Goal: Transaction & Acquisition: Purchase product/service

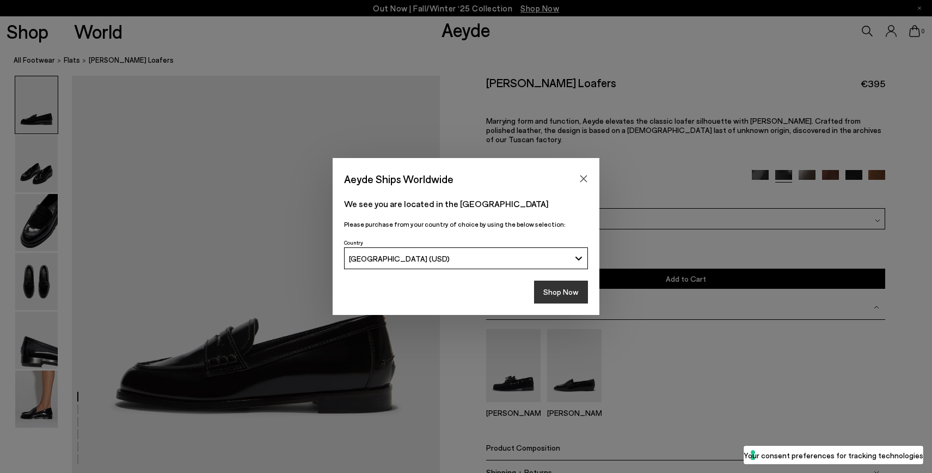
click at [549, 292] on button "Shop Now" at bounding box center [561, 291] width 54 height 23
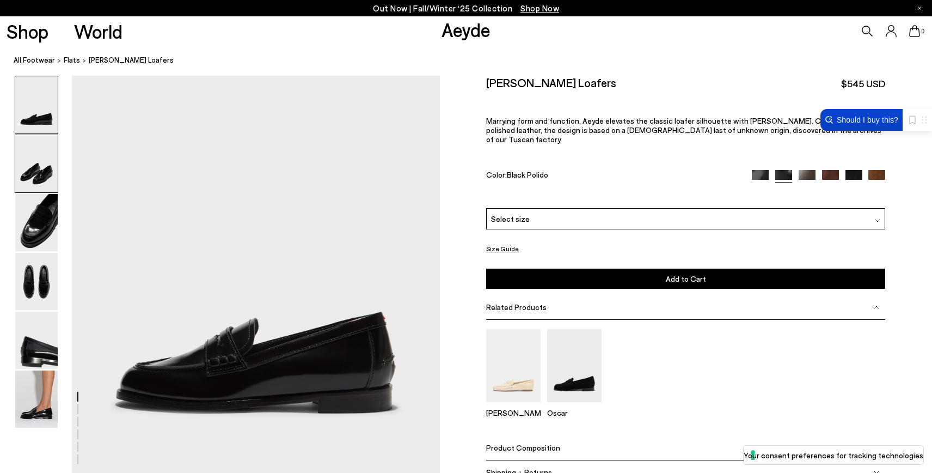
click at [36, 171] on img at bounding box center [36, 163] width 42 height 57
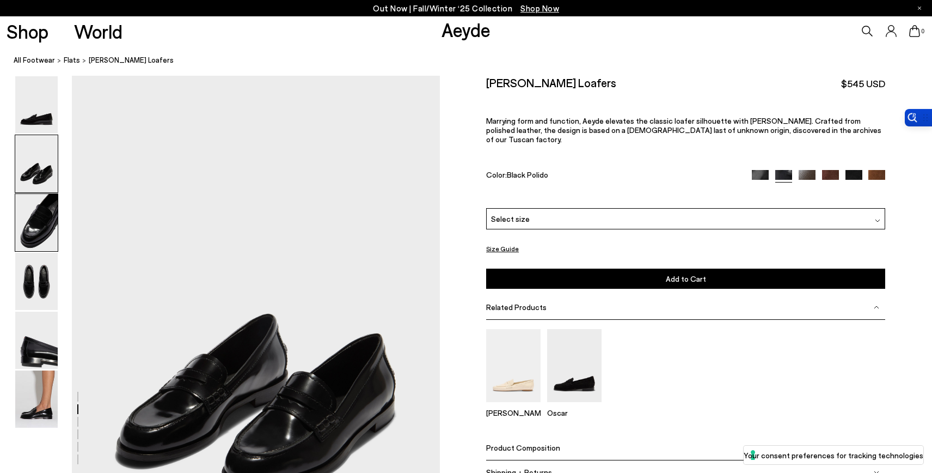
click at [38, 235] on img at bounding box center [36, 222] width 42 height 57
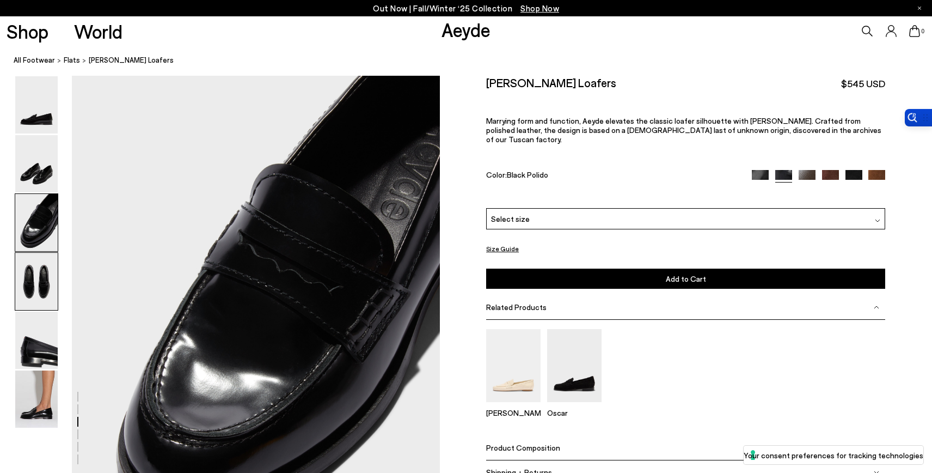
click at [35, 284] on img at bounding box center [36, 281] width 42 height 57
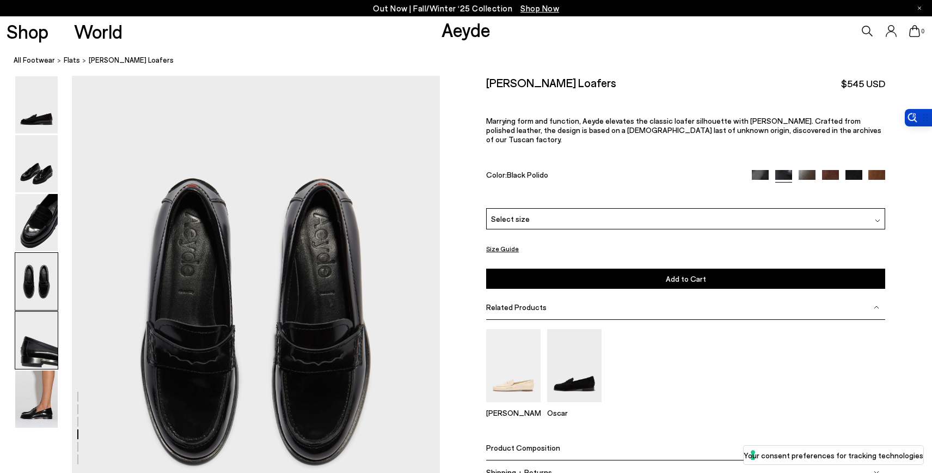
scroll to position [1383, 0]
click at [36, 327] on img at bounding box center [36, 339] width 42 height 57
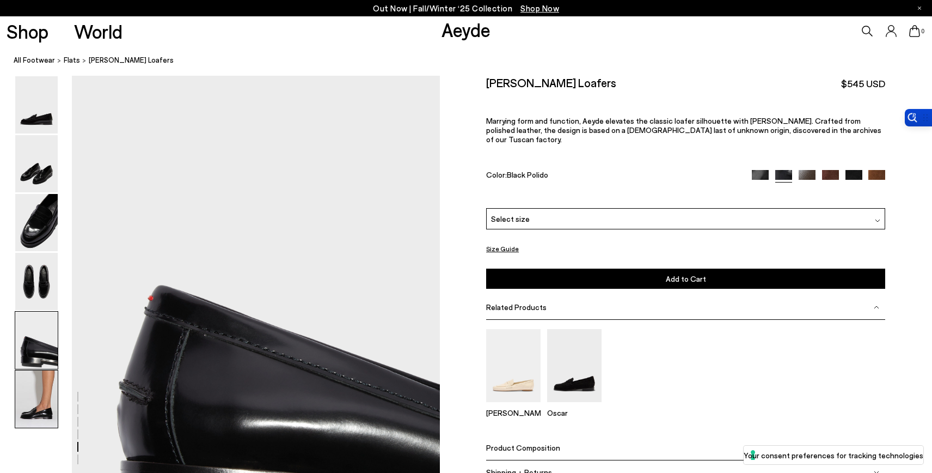
scroll to position [1875, 0]
click at [35, 374] on img at bounding box center [36, 398] width 42 height 57
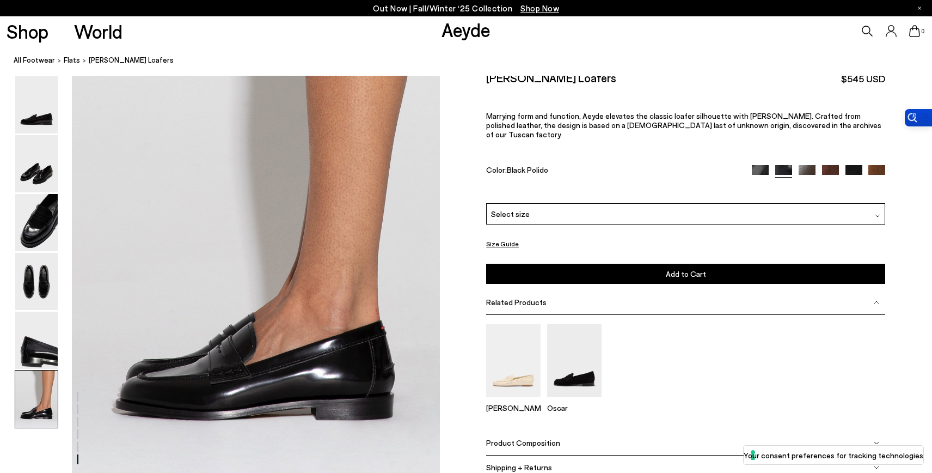
scroll to position [2442, 0]
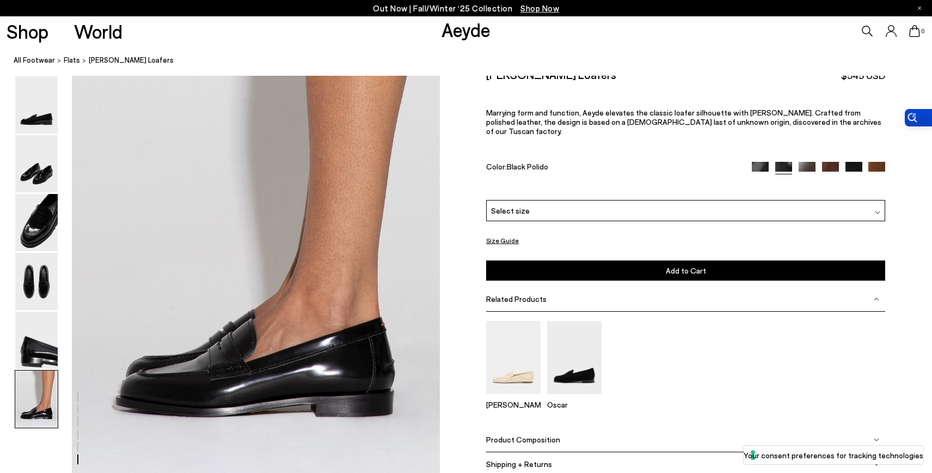
click at [35, 394] on img at bounding box center [36, 398] width 42 height 57
click at [41, 355] on img at bounding box center [36, 339] width 42 height 57
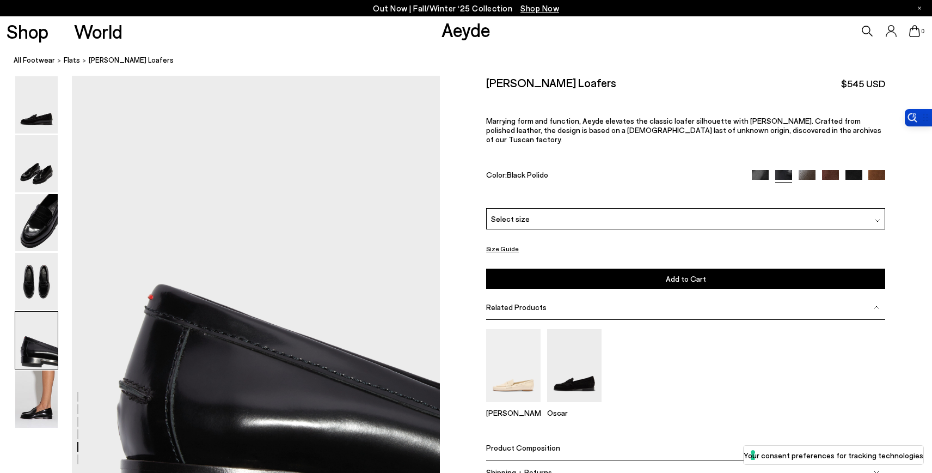
scroll to position [1875, 0]
click at [520, 364] on img at bounding box center [513, 365] width 54 height 72
click at [28, 381] on img at bounding box center [36, 398] width 42 height 57
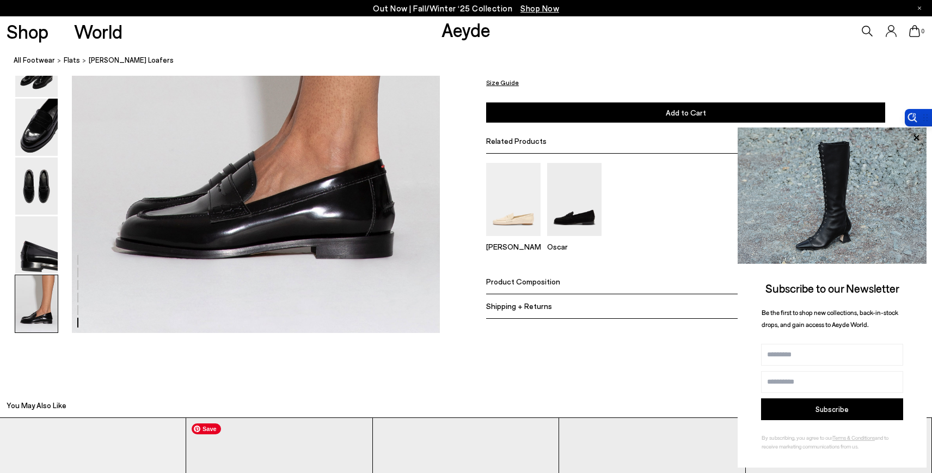
scroll to position [2595, 0]
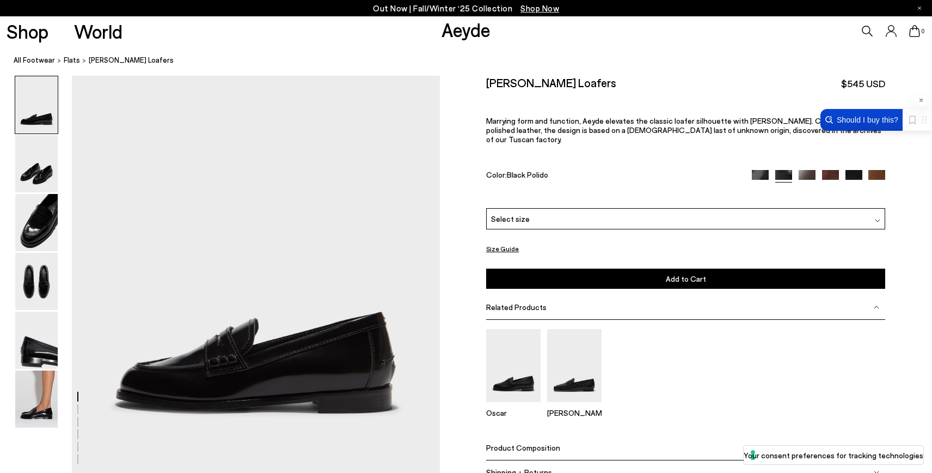
click at [915, 66] on nav "All Footwear flats Oscar Leather Loafers" at bounding box center [473, 61] width 918 height 30
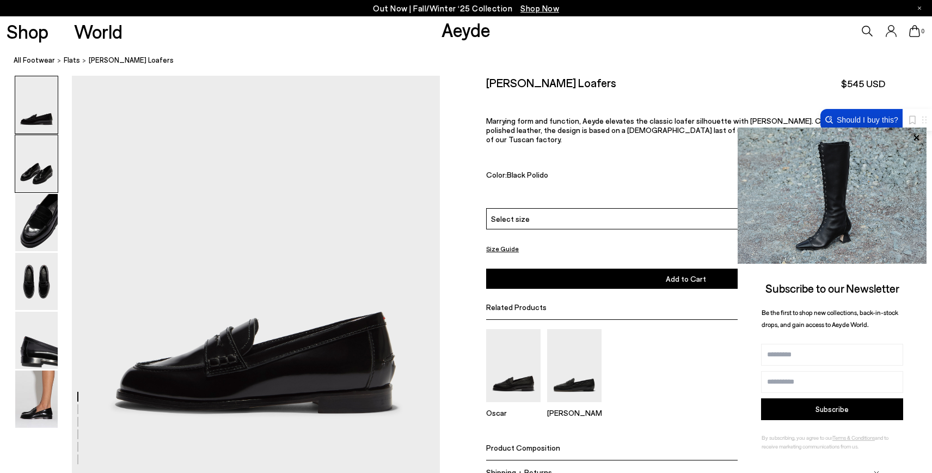
click at [47, 175] on img at bounding box center [36, 163] width 42 height 57
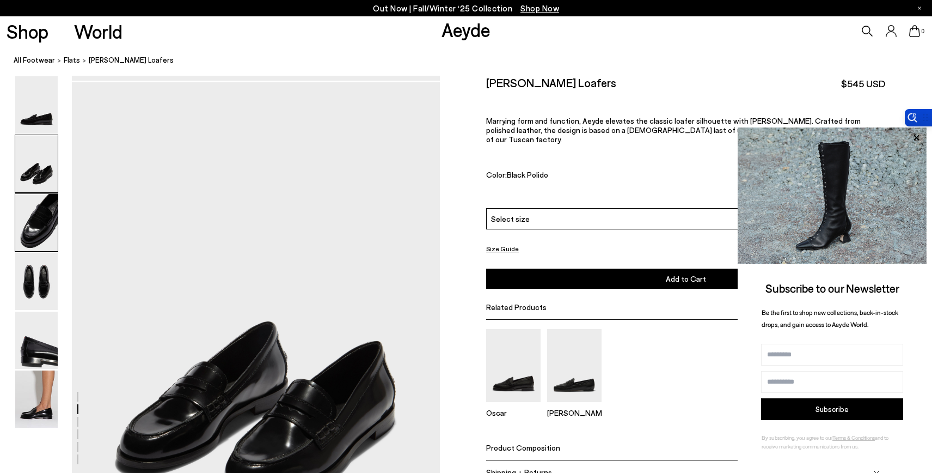
scroll to position [400, 0]
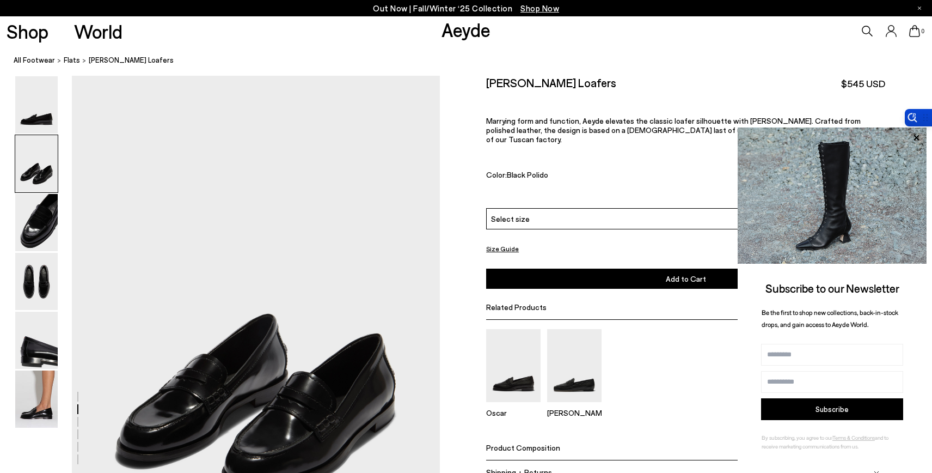
click at [40, 171] on img at bounding box center [36, 163] width 42 height 57
click at [575, 211] on div "Select size" at bounding box center [685, 218] width 399 height 21
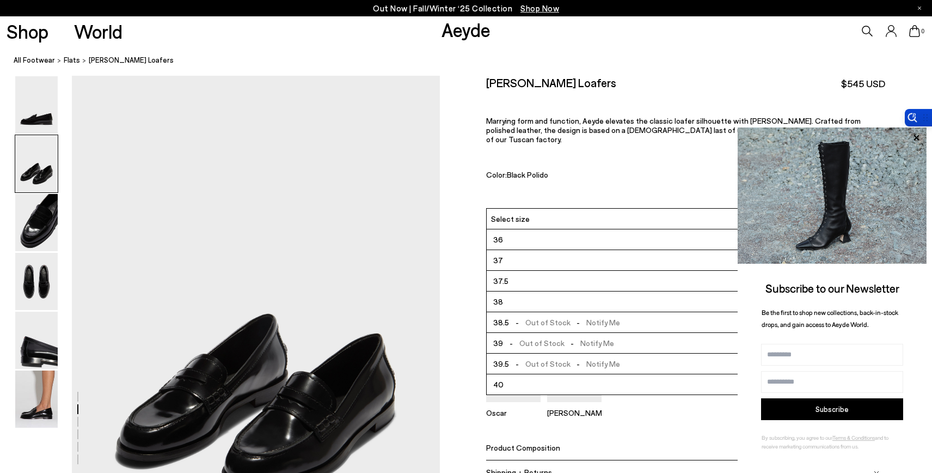
click at [592, 170] on div "Color: Black Polido" at bounding box center [612, 176] width 253 height 13
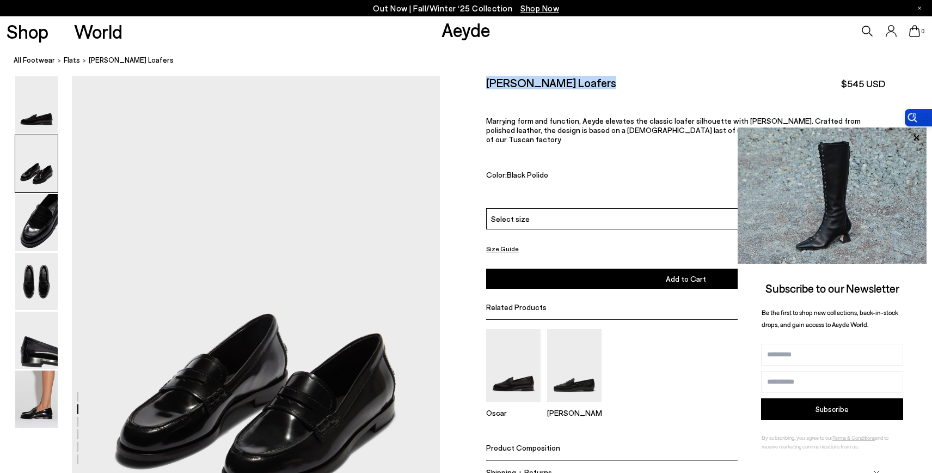
drag, startPoint x: 483, startPoint y: 81, endPoint x: 698, endPoint y: 81, distance: 215.0
click at [698, 82] on div "Size Guide Shoes Belt Our shoes come in European sizing. The easiest way to mea…" at bounding box center [686, 287] width 492 height 423
copy h2 "[PERSON_NAME] Loafers"
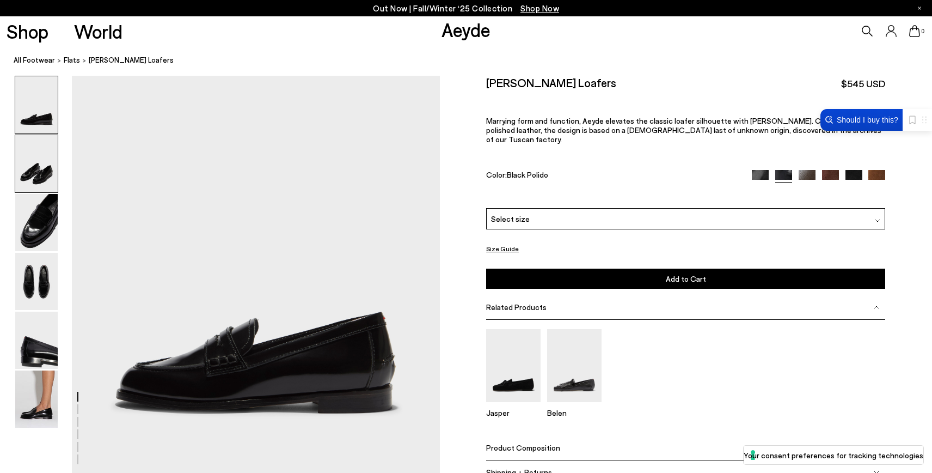
click at [50, 170] on img at bounding box center [36, 163] width 42 height 57
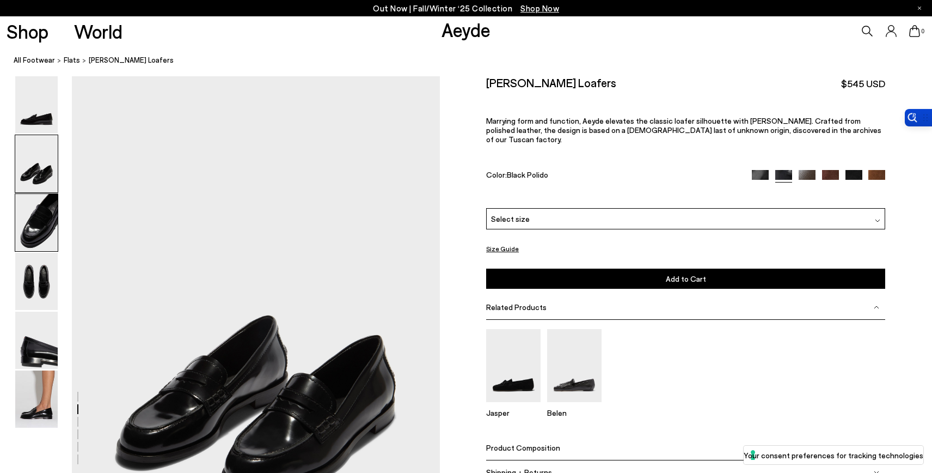
scroll to position [400, 0]
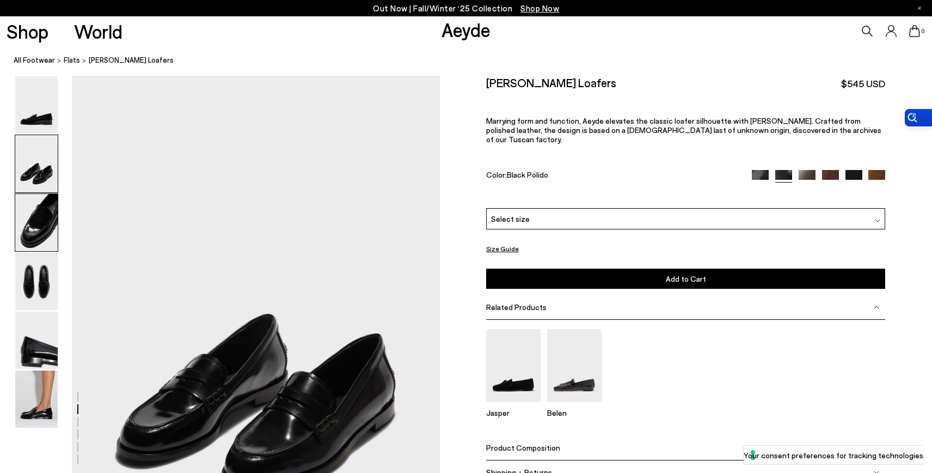
click at [33, 218] on img at bounding box center [36, 222] width 42 height 57
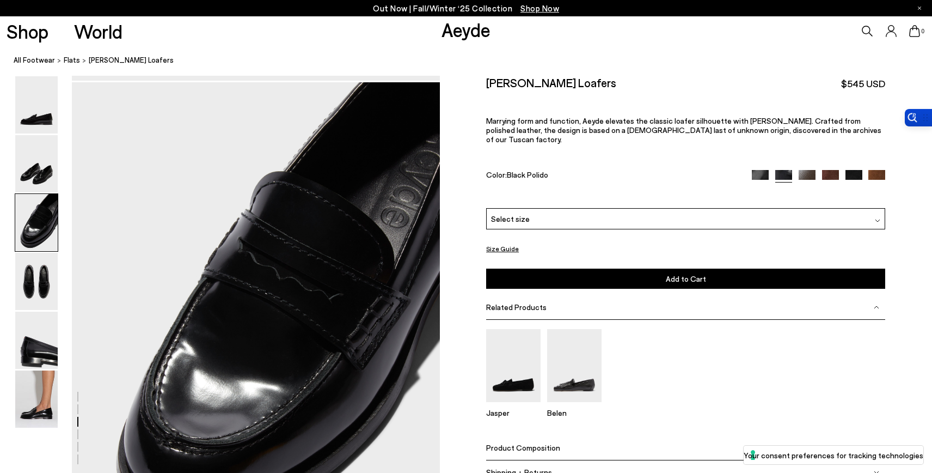
scroll to position [892, 0]
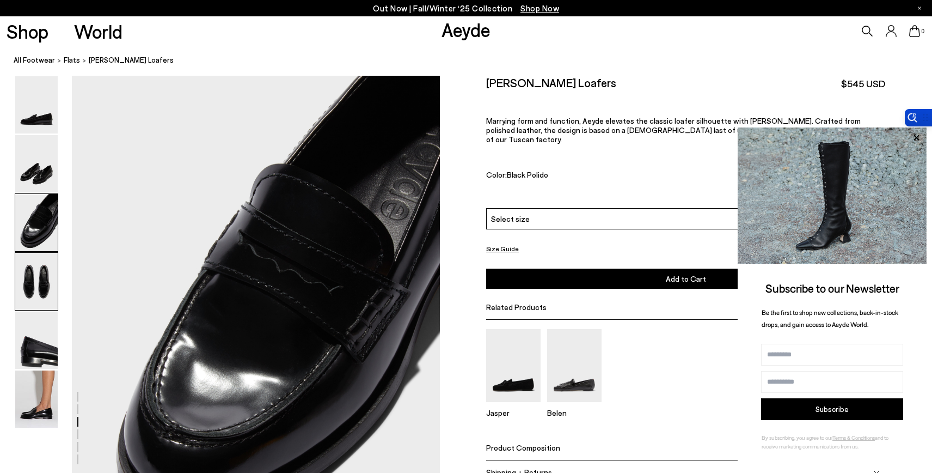
click at [35, 275] on img at bounding box center [36, 281] width 42 height 57
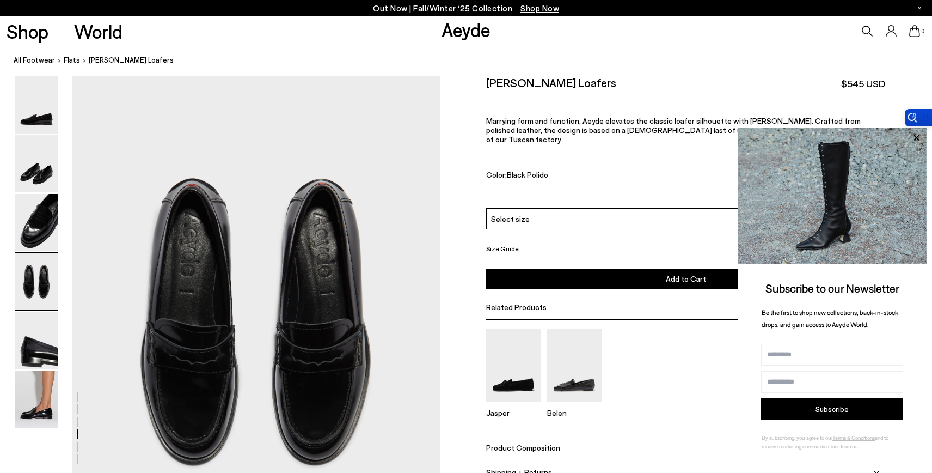
scroll to position [1383, 0]
click at [36, 162] on img at bounding box center [36, 163] width 42 height 57
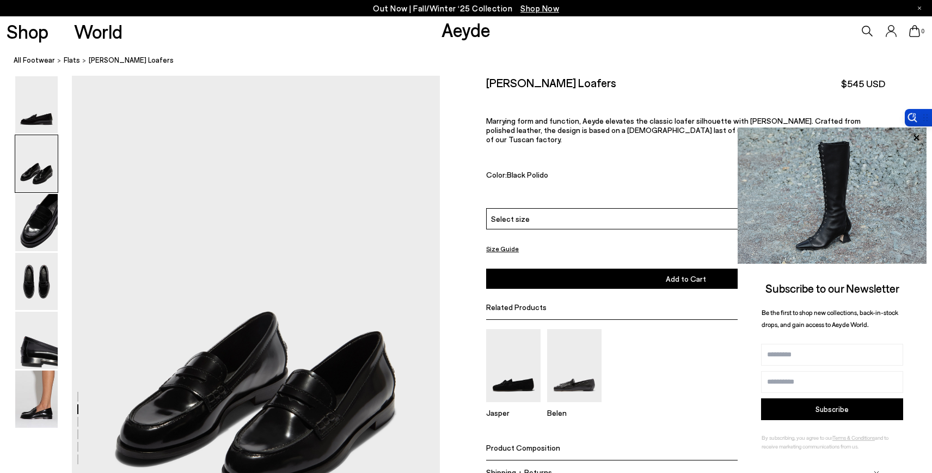
scroll to position [400, 0]
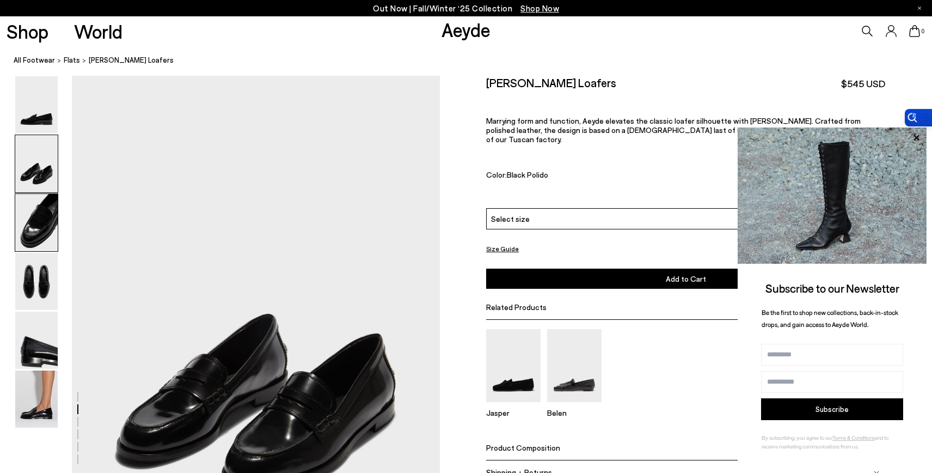
click at [35, 222] on img at bounding box center [36, 222] width 42 height 57
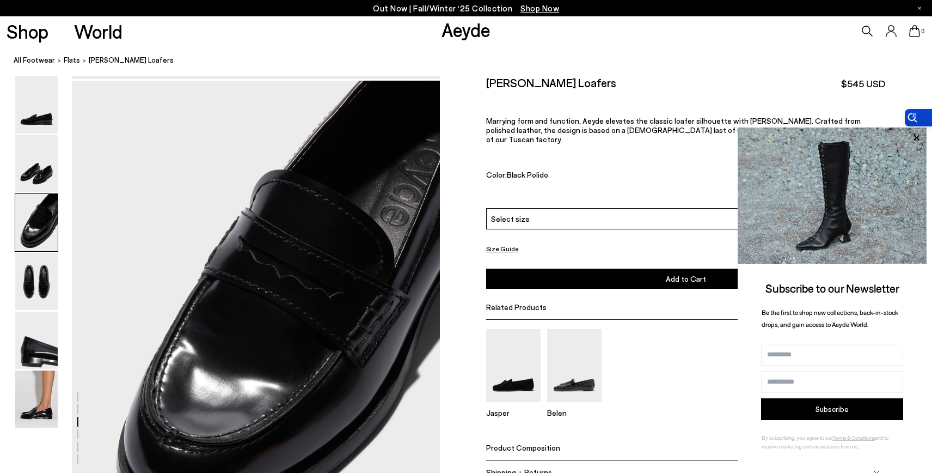
scroll to position [892, 0]
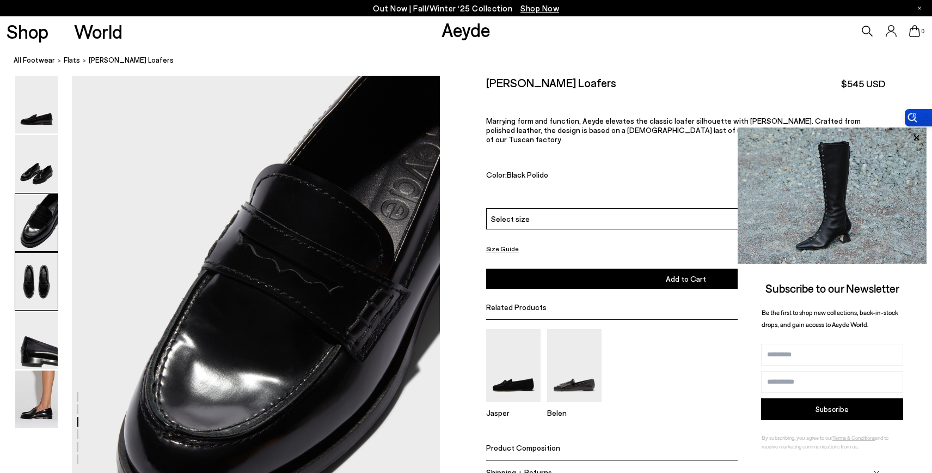
click at [34, 277] on img at bounding box center [36, 281] width 42 height 57
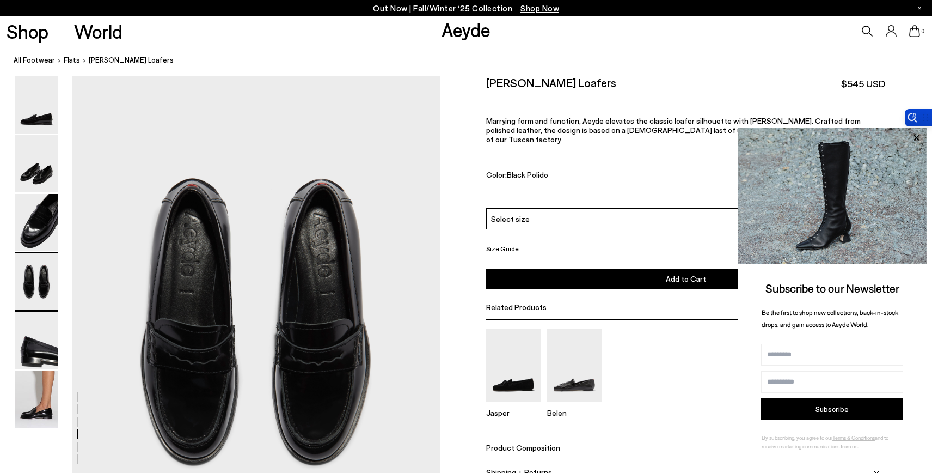
click at [39, 366] on img at bounding box center [36, 339] width 42 height 57
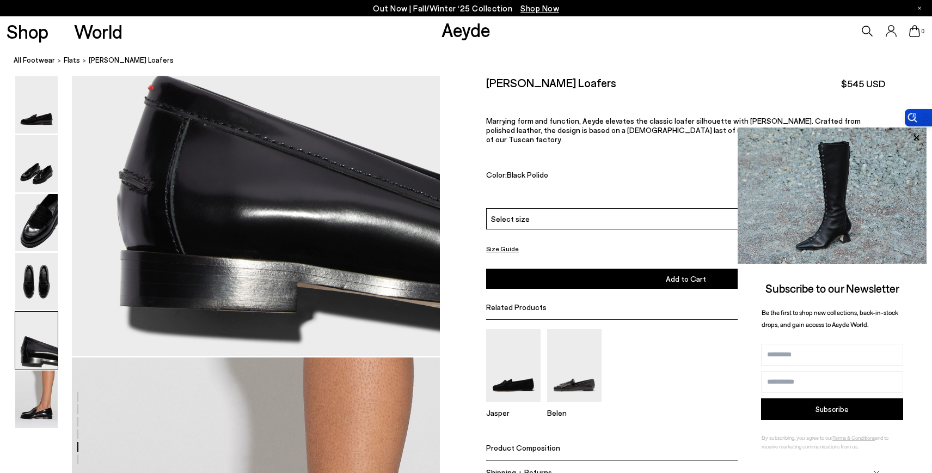
scroll to position [2089, 0]
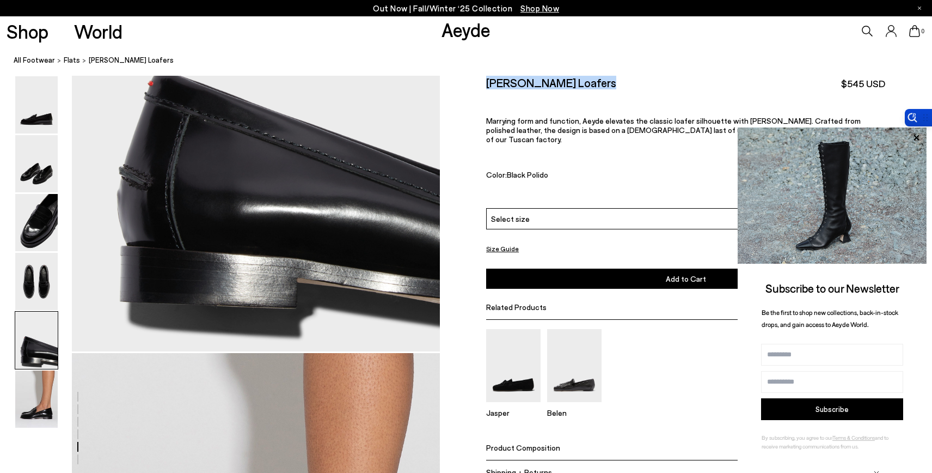
drag, startPoint x: 486, startPoint y: 84, endPoint x: 641, endPoint y: 85, distance: 155.1
click at [641, 85] on div "[PERSON_NAME] Loafers $545 USD" at bounding box center [685, 83] width 399 height 15
copy h2 "[PERSON_NAME] Loafers"
